Goal: Use online tool/utility: Utilize a website feature to perform a specific function

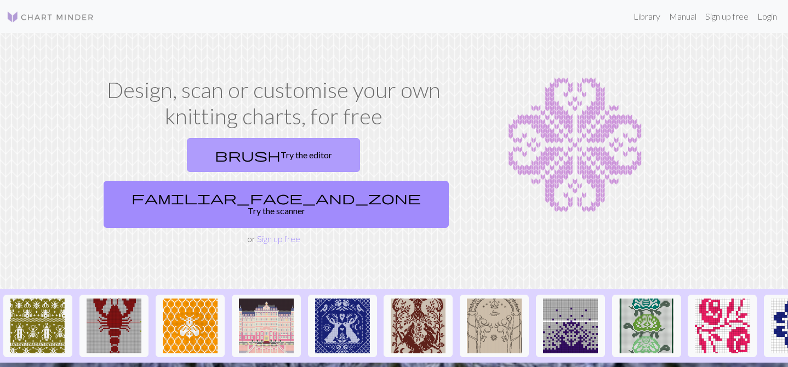
click at [200, 150] on link "brush Try the editor" at bounding box center [273, 155] width 173 height 34
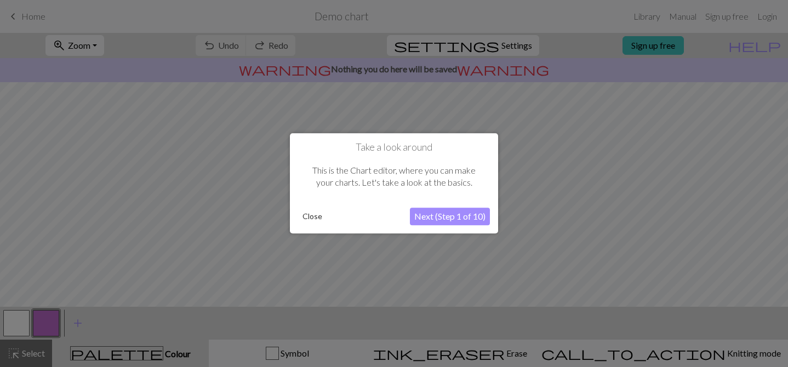
click at [464, 217] on button "Next (Step 1 of 10)" at bounding box center [450, 217] width 80 height 18
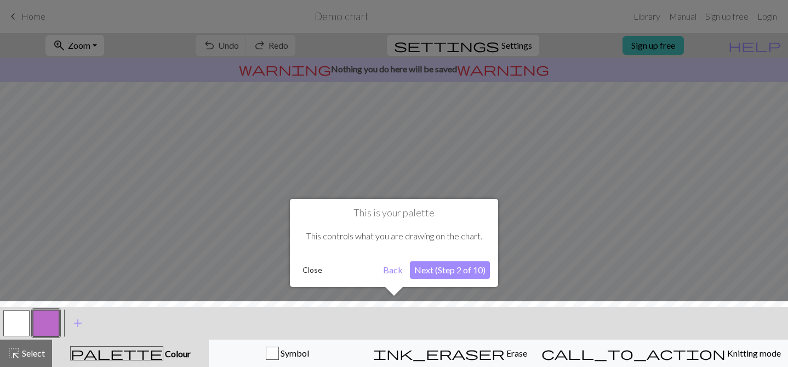
click at [459, 267] on button "Next (Step 2 of 10)" at bounding box center [450, 271] width 80 height 18
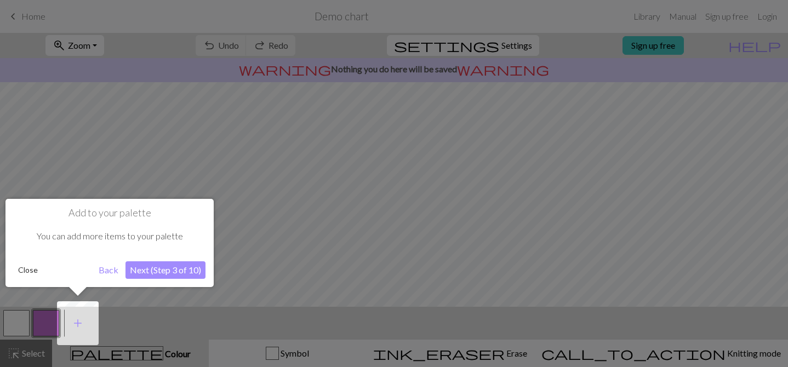
click at [144, 272] on button "Next (Step 3 of 10)" at bounding box center [166, 271] width 80 height 18
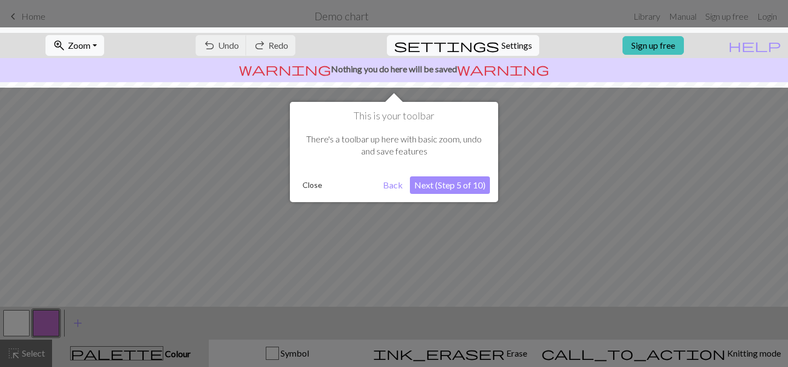
click at [462, 182] on button "Next (Step 5 of 10)" at bounding box center [450, 186] width 80 height 18
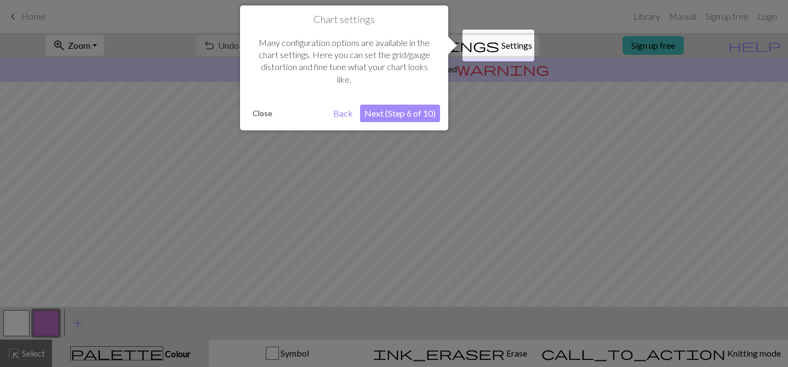
click at [416, 109] on button "Next (Step 6 of 10)" at bounding box center [400, 114] width 80 height 18
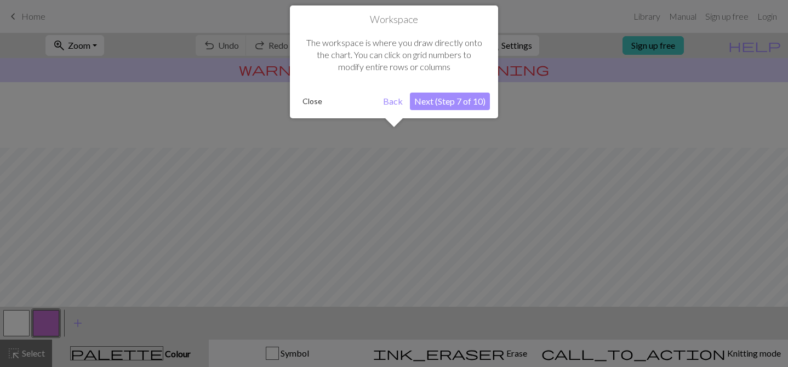
scroll to position [66, 0]
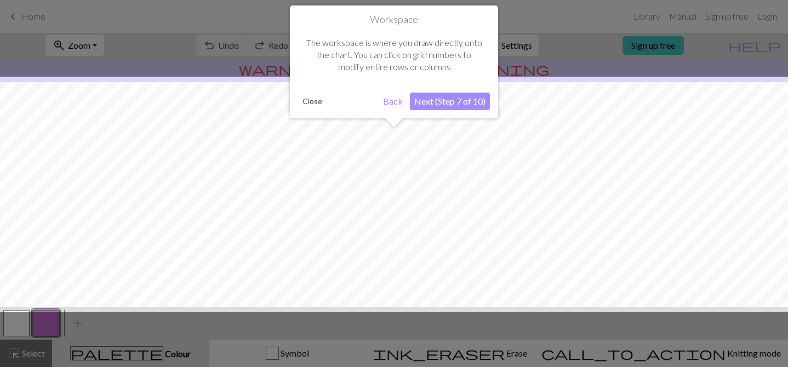
click at [452, 98] on button "Next (Step 7 of 10)" at bounding box center [450, 102] width 80 height 18
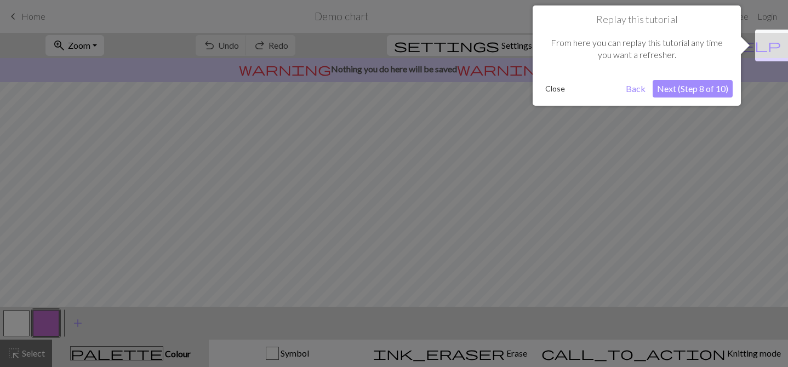
click at [680, 91] on button "Next (Step 8 of 10)" at bounding box center [693, 89] width 80 height 18
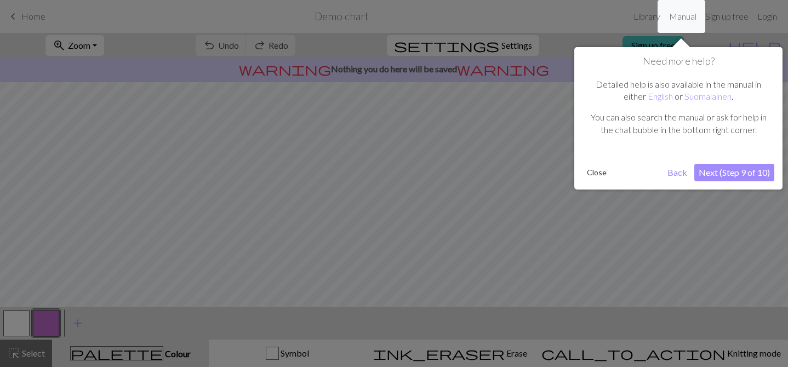
click at [724, 175] on button "Next (Step 9 of 10)" at bounding box center [735, 173] width 80 height 18
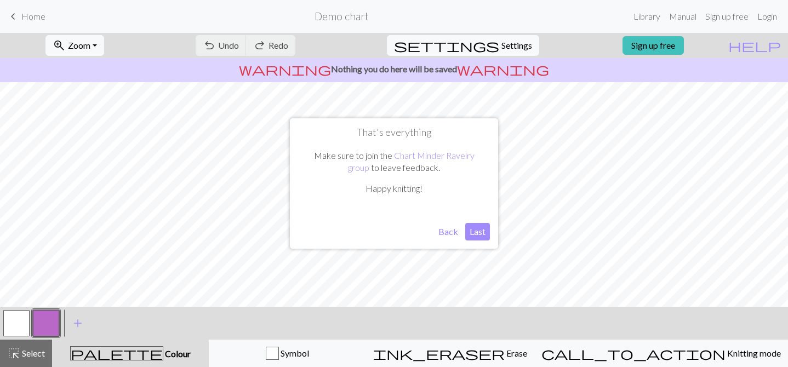
click at [475, 232] on button "Last" at bounding box center [478, 232] width 25 height 18
click at [16, 13] on span "keyboard_arrow_left" at bounding box center [13, 16] width 13 height 15
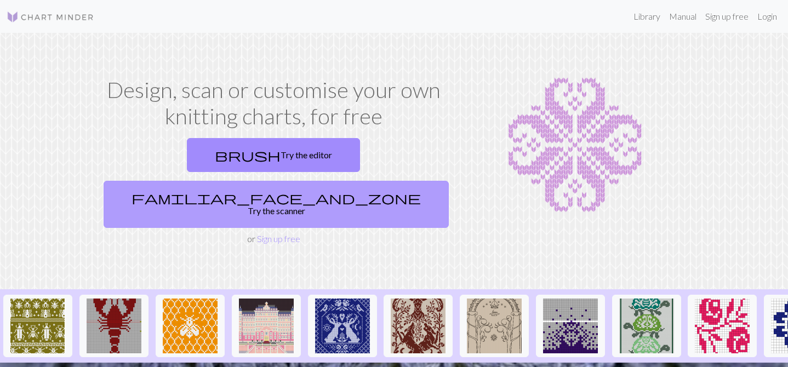
click at [384, 181] on link "familiar_face_and_zone Try the scanner" at bounding box center [276, 204] width 345 height 47
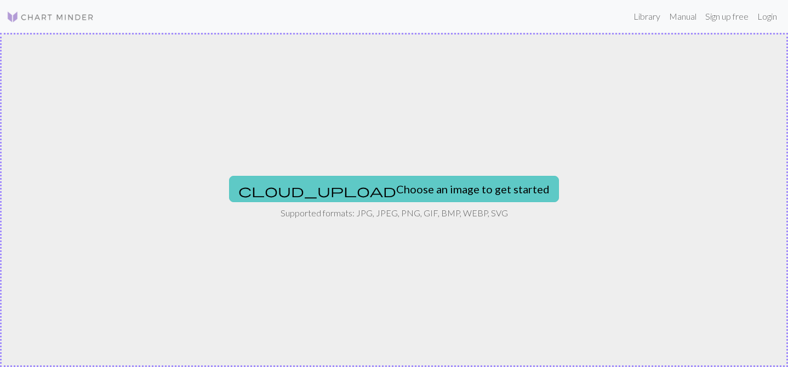
click at [423, 197] on button "cloud_upload Choose an image to get started" at bounding box center [394, 189] width 330 height 26
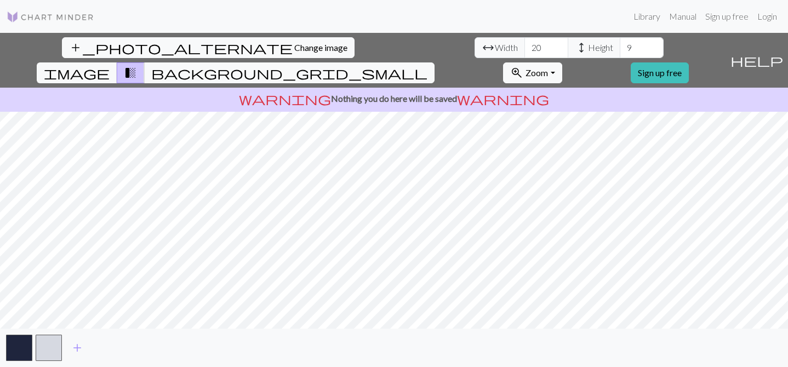
click at [391, 86] on div "add_photo_alternate Change image arrow_range Width 20 height Height 9 image tra…" at bounding box center [394, 200] width 788 height 334
click at [110, 65] on span "image" at bounding box center [77, 72] width 66 height 15
click at [428, 65] on span "background_grid_small" at bounding box center [289, 72] width 276 height 15
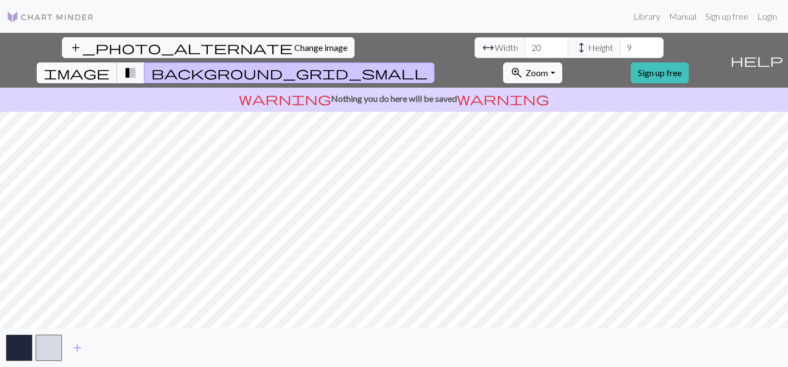
click at [117, 63] on button "image" at bounding box center [77, 73] width 81 height 21
